Goal: Answer question/provide support

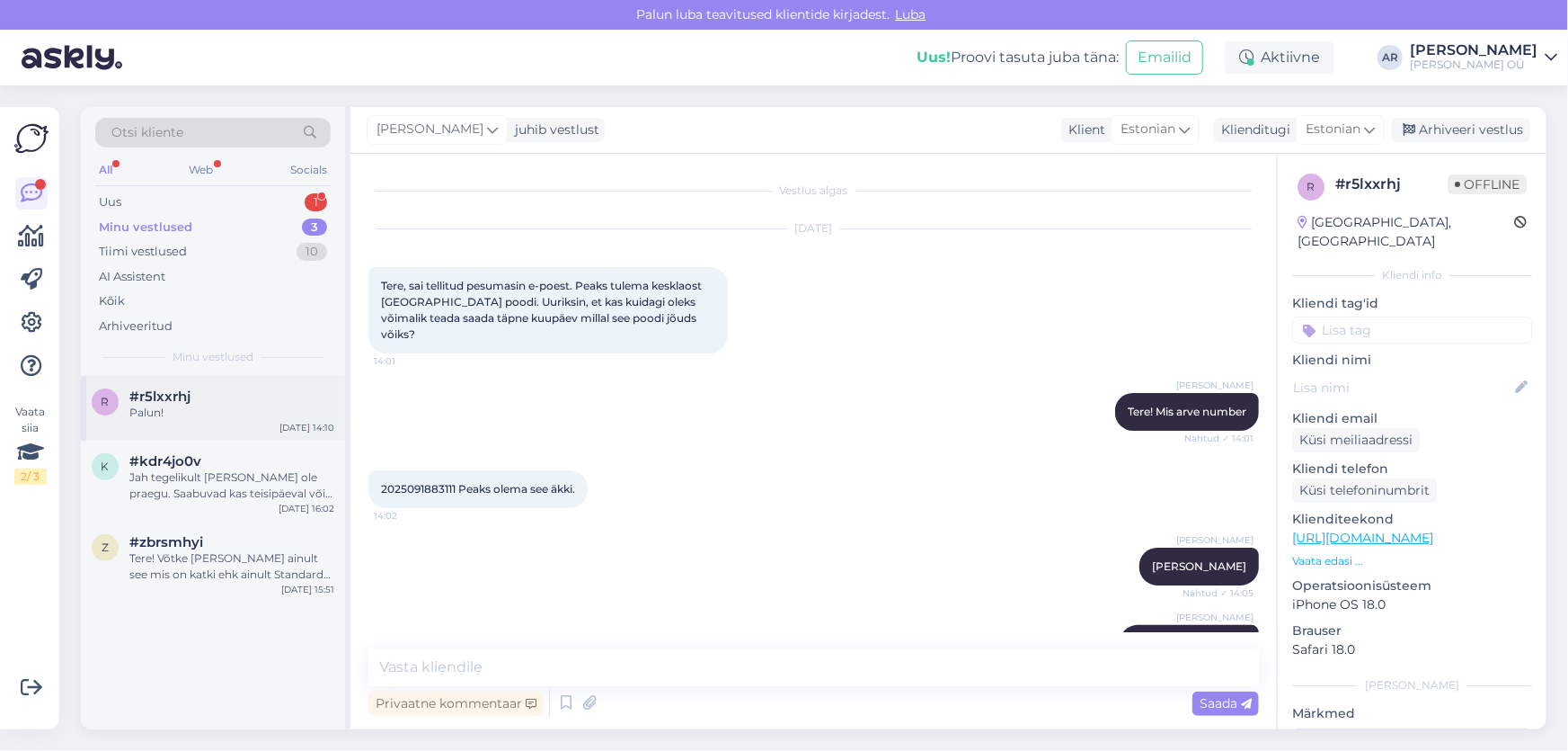
scroll to position [265, 0]
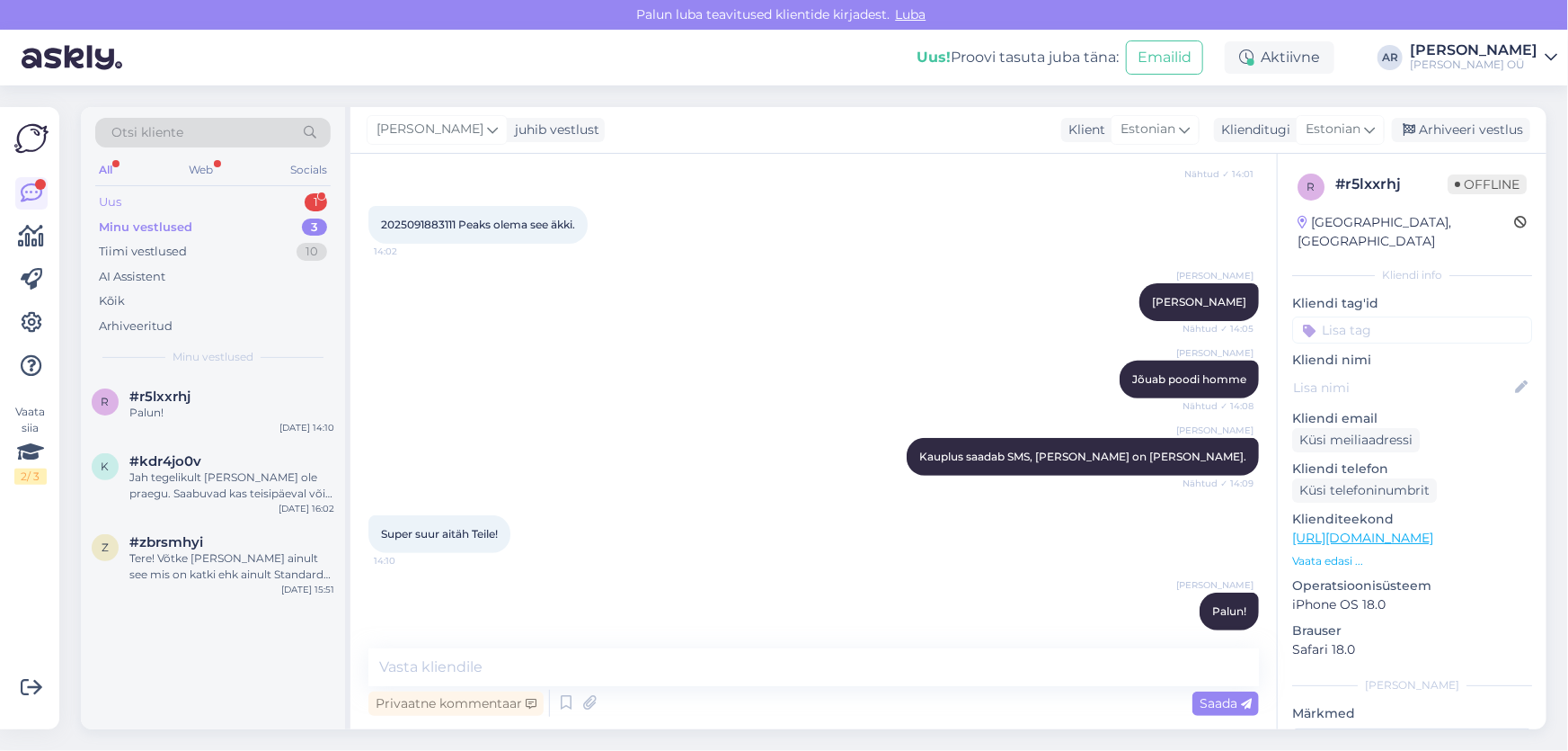
click at [247, 201] on div "Uus 1" at bounding box center [213, 202] width 235 height 25
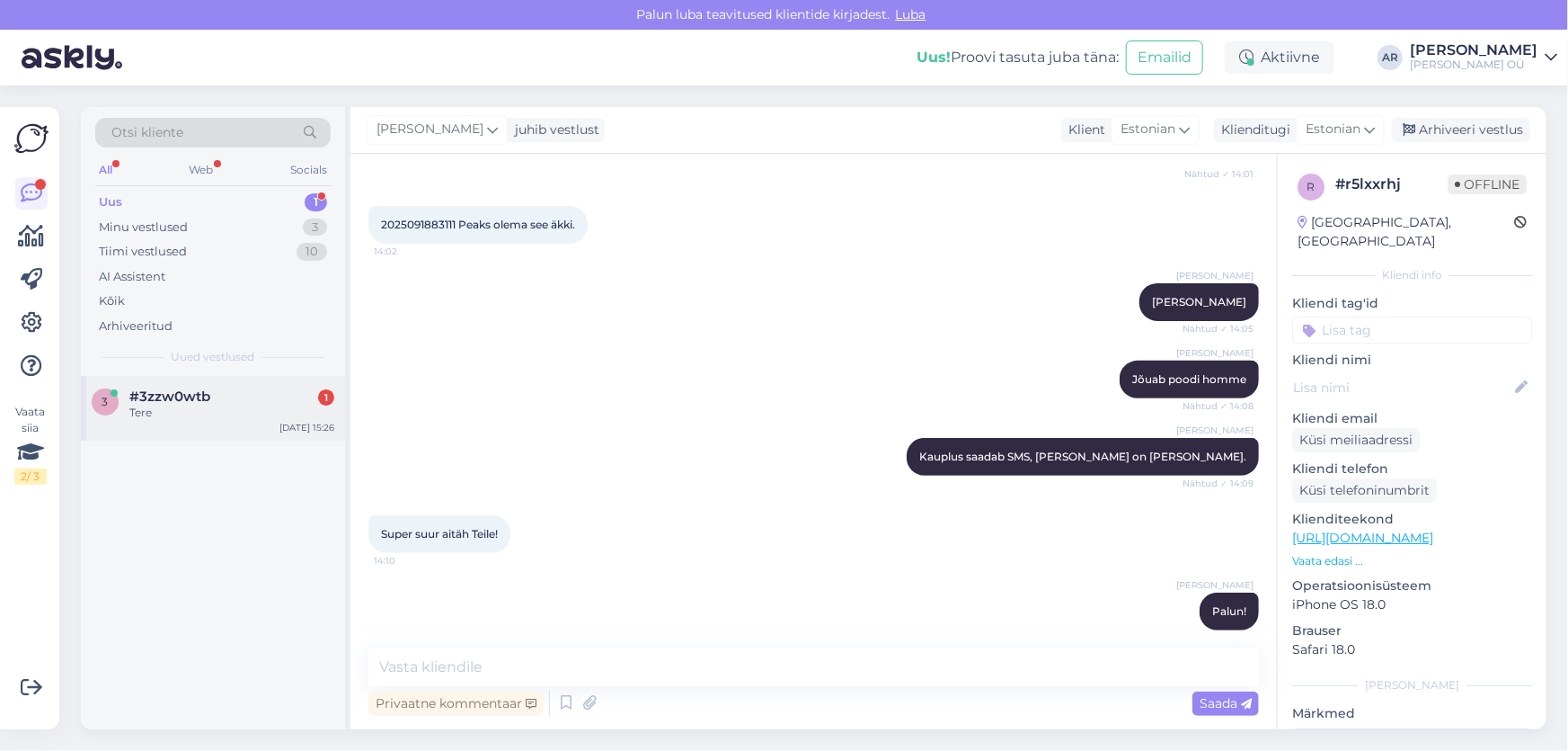
click at [256, 389] on div "#3zzw0wtb 1" at bounding box center [231, 396] width 205 height 17
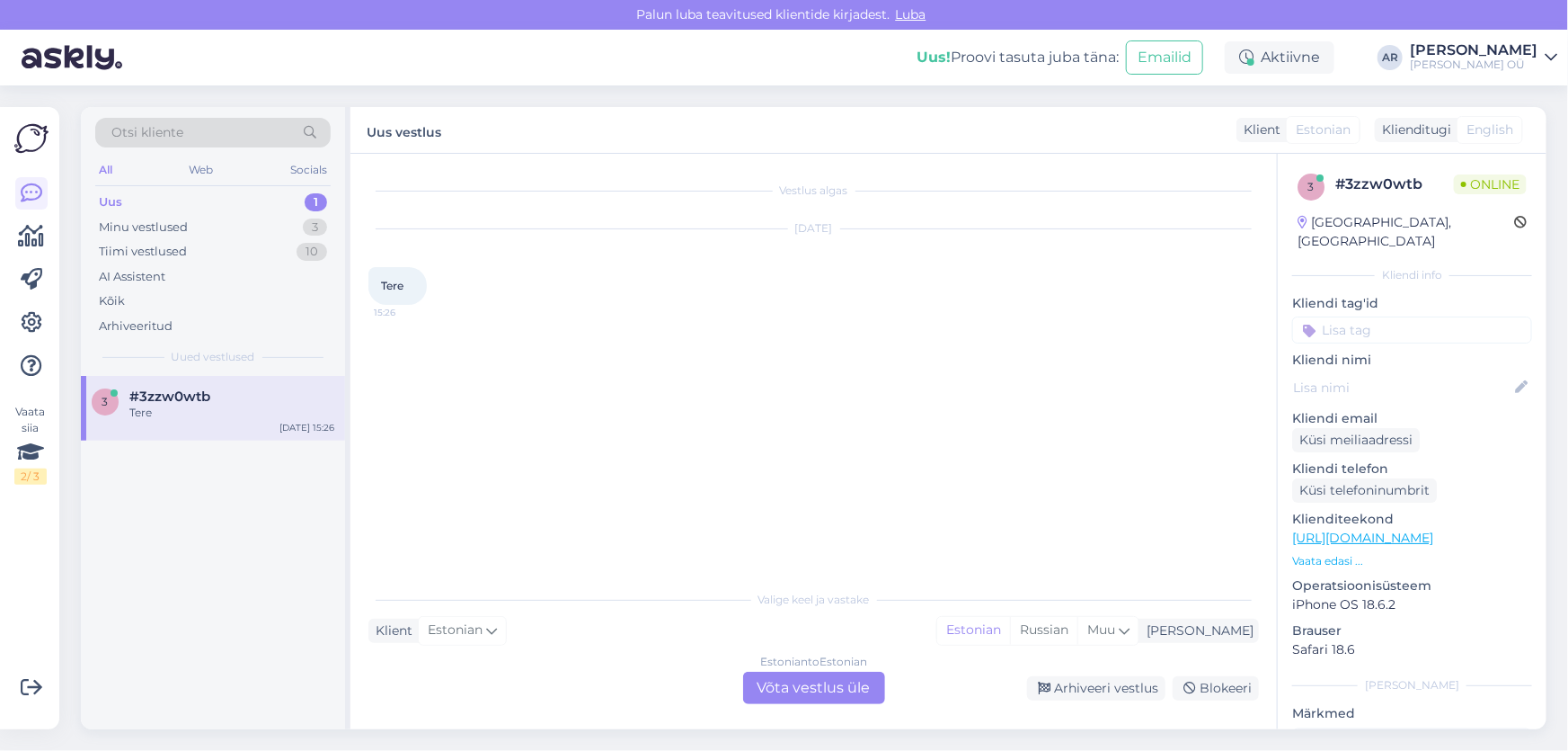
click at [813, 679] on div "Estonian to Estonian Võta vestlus üle" at bounding box center [813, 687] width 142 height 32
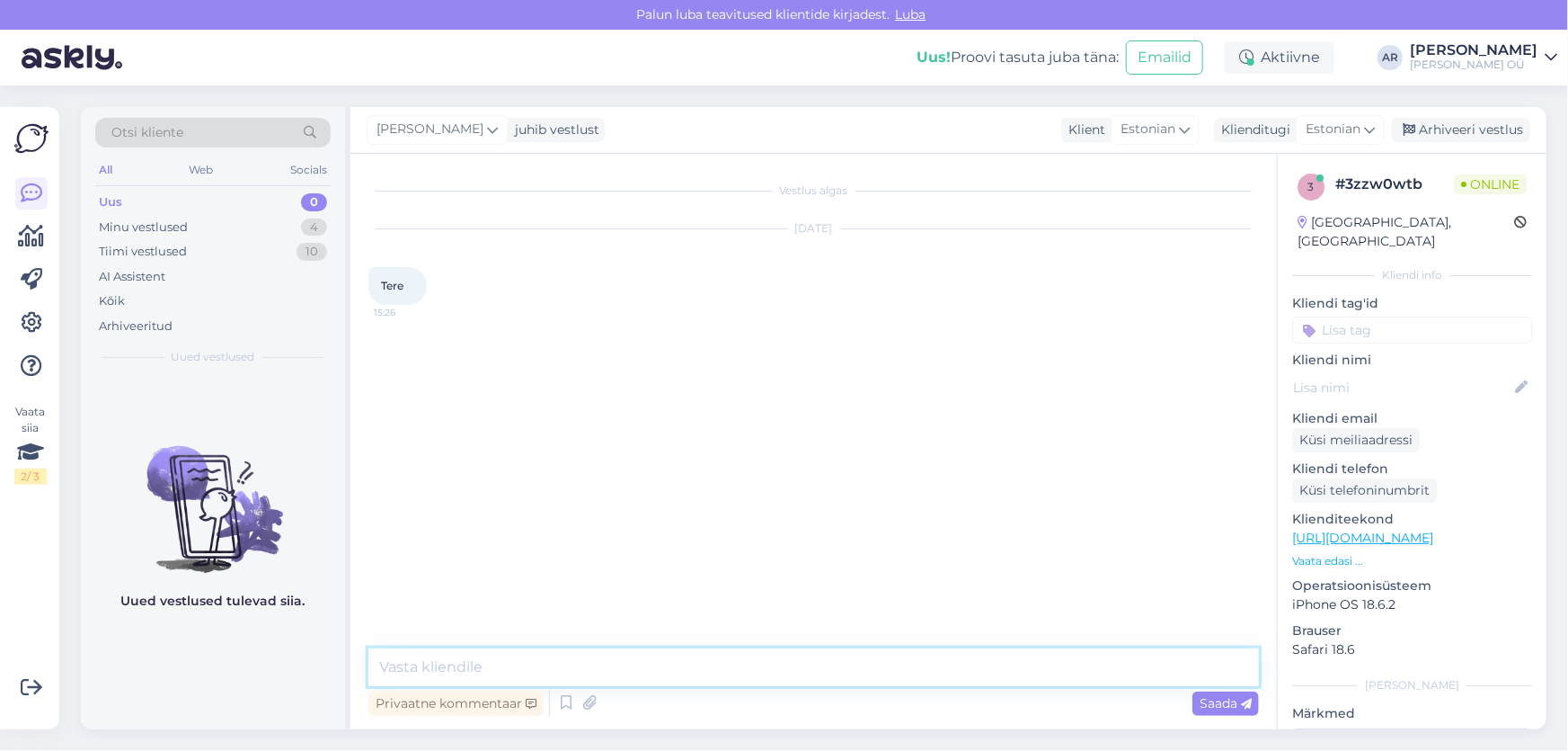
click at [636, 653] on textarea at bounding box center [813, 667] width 891 height 38
click at [401, 680] on textarea at bounding box center [813, 667] width 891 height 38
click at [406, 671] on textarea at bounding box center [813, 667] width 891 height 38
type textarea "Tere!"
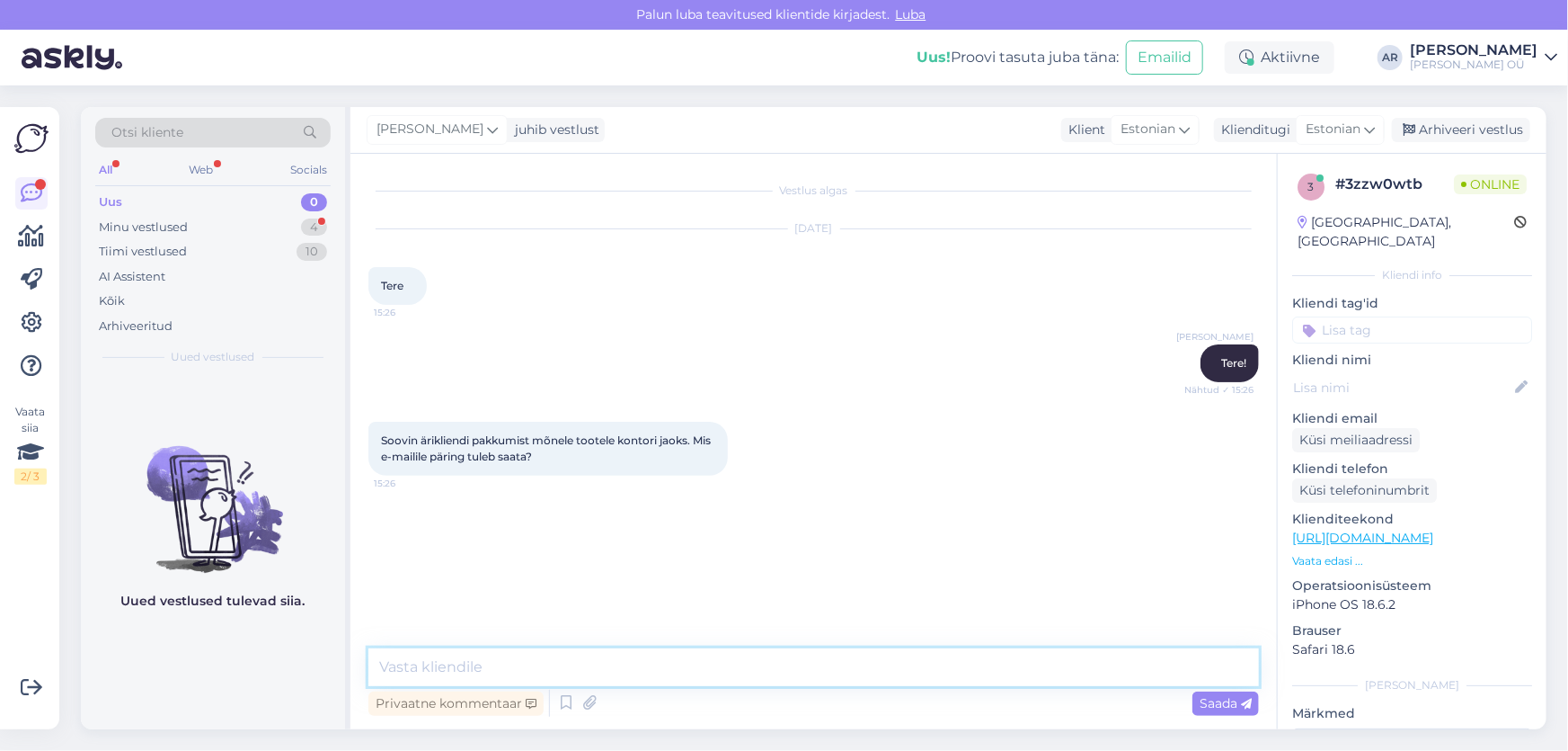
click at [569, 678] on textarea at bounding box center [813, 667] width 891 height 38
type textarea "[EMAIL_ADDRESS][DOMAIN_NAME]"
